Goal: Task Accomplishment & Management: Complete application form

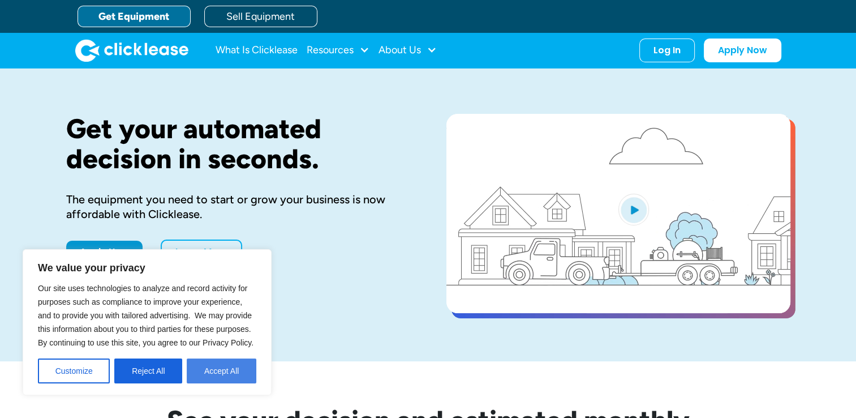
click at [210, 369] on button "Accept All" at bounding box center [222, 370] width 70 height 25
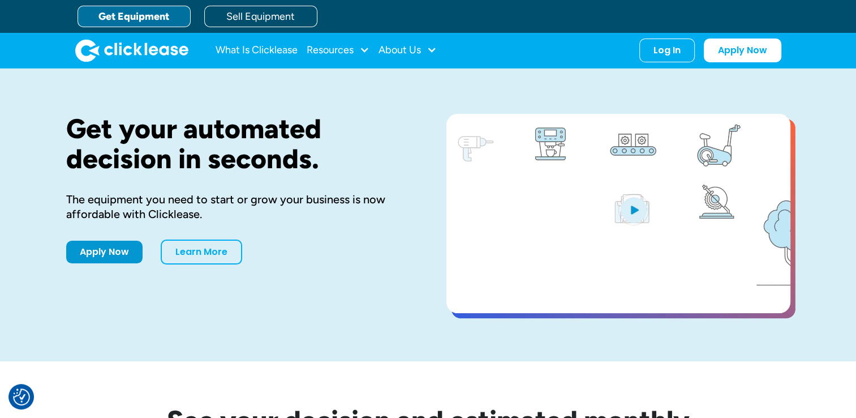
click at [163, 17] on link "Get Equipment" at bounding box center [134, 17] width 113 height 22
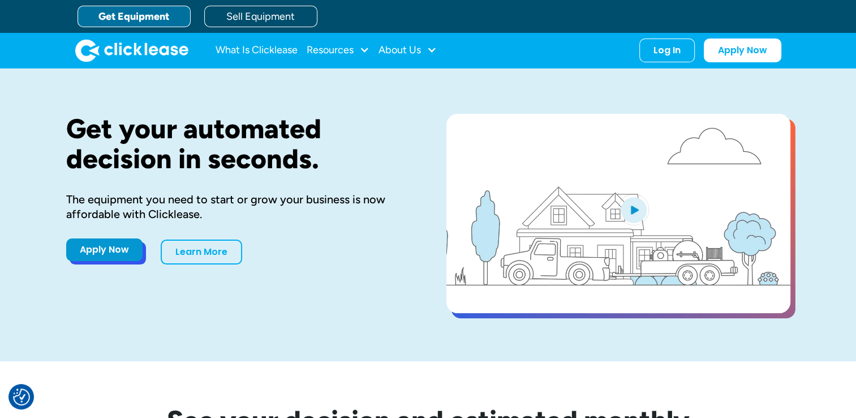
click at [113, 246] on link "Apply Now" at bounding box center [104, 249] width 76 height 23
